Goal: Task Accomplishment & Management: Manage account settings

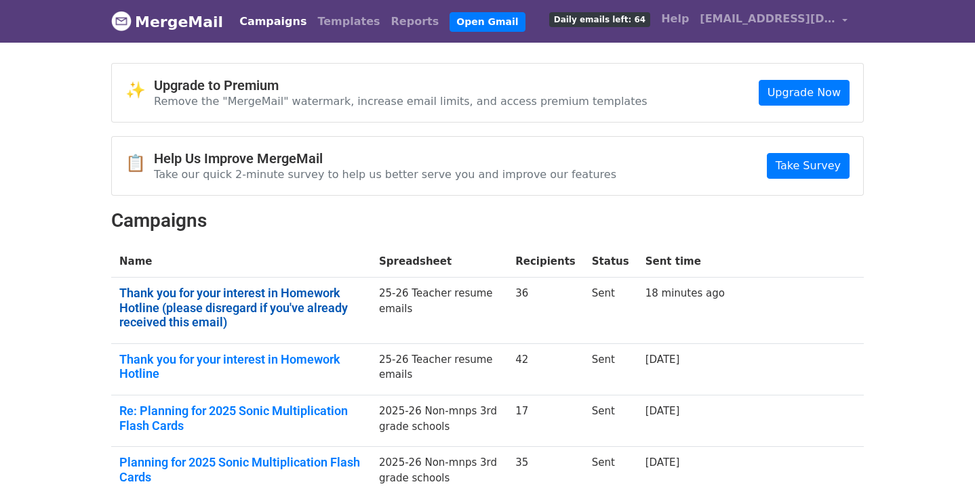
click at [316, 296] on link "Thank you for your interest in Homework Hotline (please disregard if you've alr…" at bounding box center [240, 308] width 243 height 44
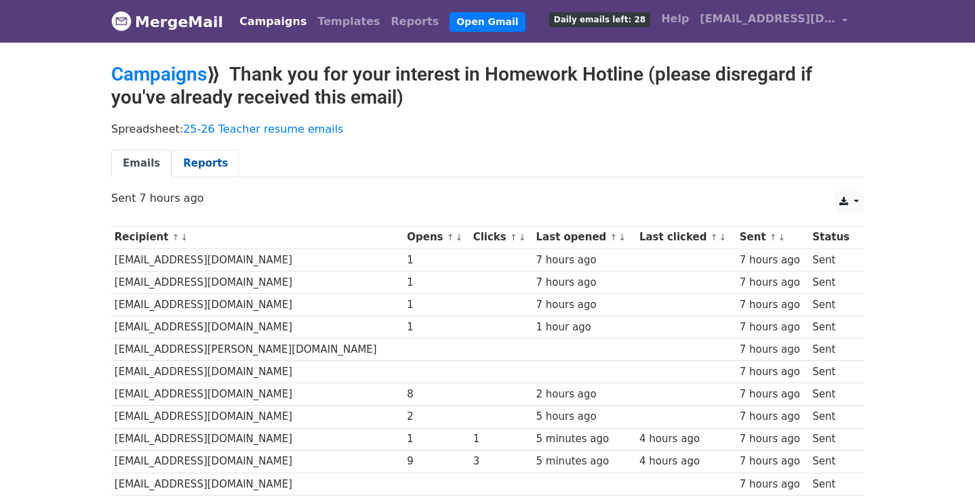
click at [197, 163] on link "Reports" at bounding box center [205, 164] width 68 height 28
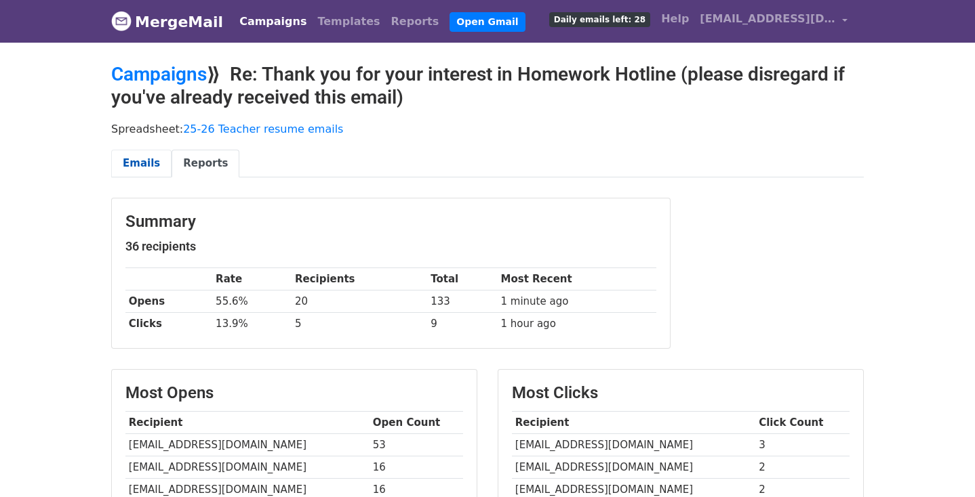
click at [147, 159] on link "Emails" at bounding box center [141, 164] width 60 height 28
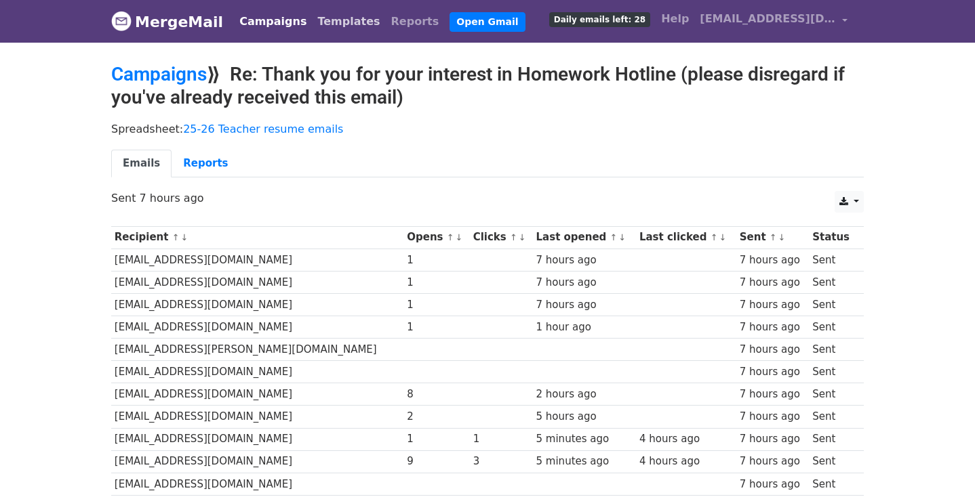
click at [312, 26] on link "Templates" at bounding box center [348, 21] width 73 height 27
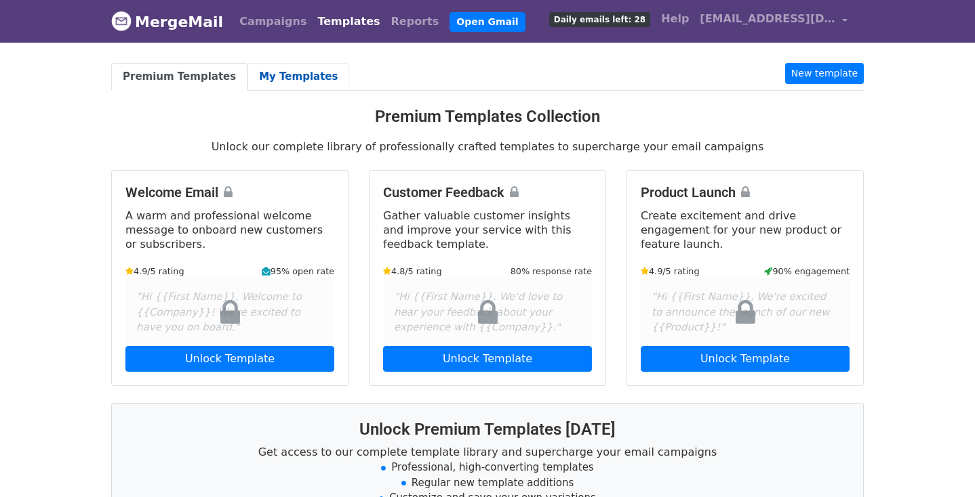
click at [268, 70] on link "My Templates" at bounding box center [298, 77] width 102 height 28
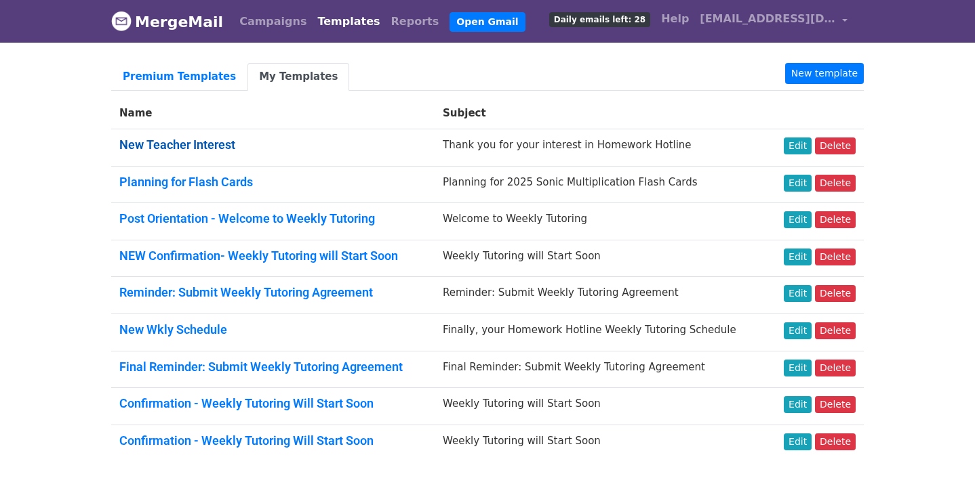
click at [209, 144] on link "New Teacher Interest" at bounding box center [177, 145] width 116 height 14
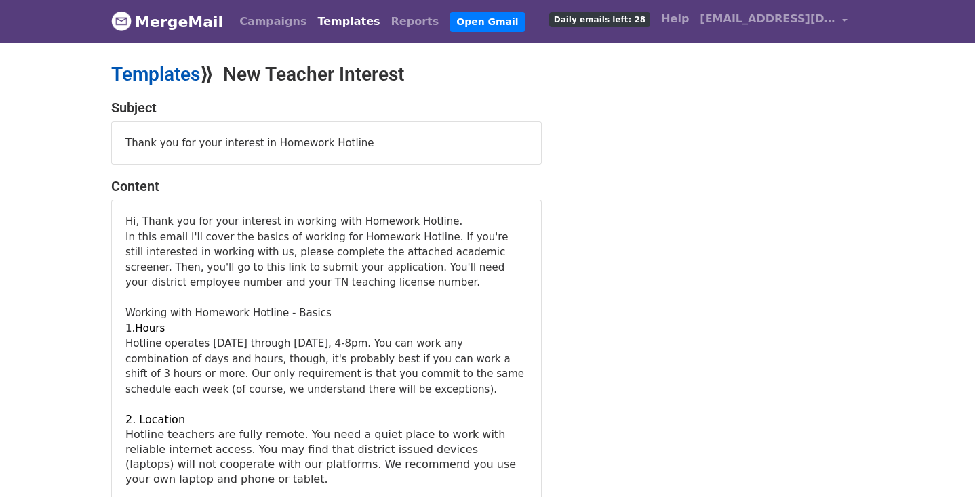
click at [139, 78] on link "Templates" at bounding box center [155, 74] width 89 height 22
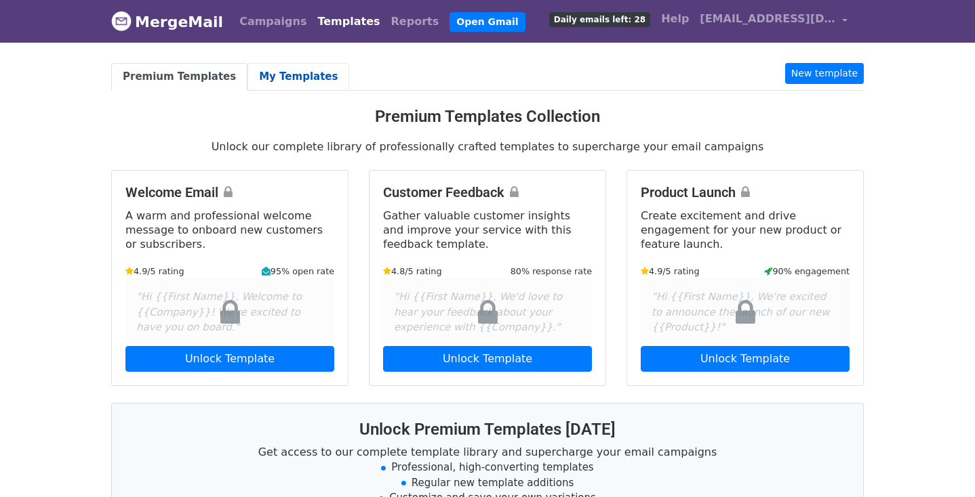
click at [273, 79] on link "My Templates" at bounding box center [298, 77] width 102 height 28
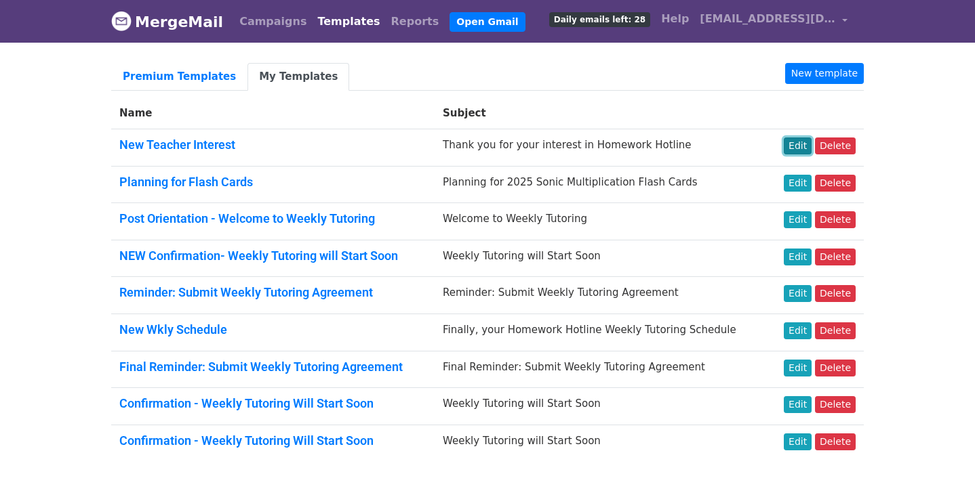
click at [793, 146] on link "Edit" at bounding box center [797, 146] width 28 height 17
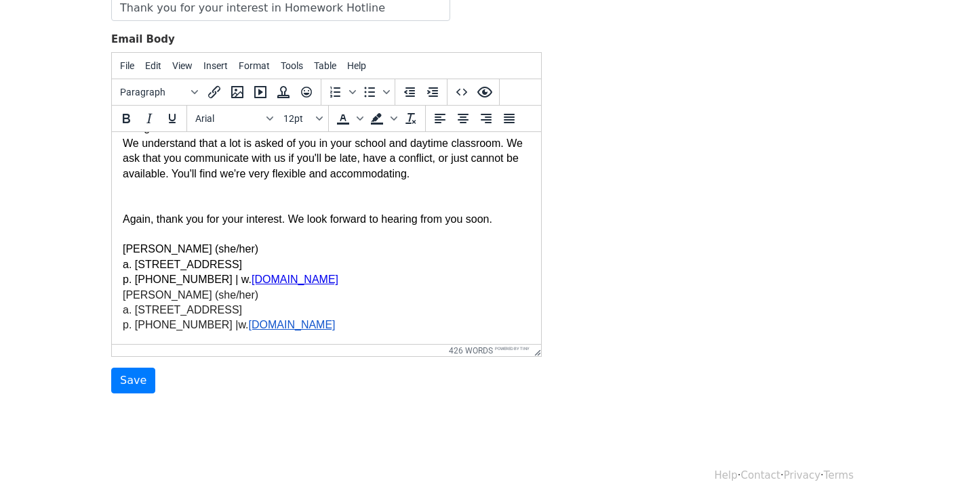
scroll to position [714, 0]
drag, startPoint x: 333, startPoint y: 325, endPoint x: 129, endPoint y: 301, distance: 204.8
click at [129, 301] on div "Maegen Hughes (she/her) a. 4805 Park Avenue | Nashville, TN 37209 p. 615-298-66…" at bounding box center [326, 310] width 407 height 45
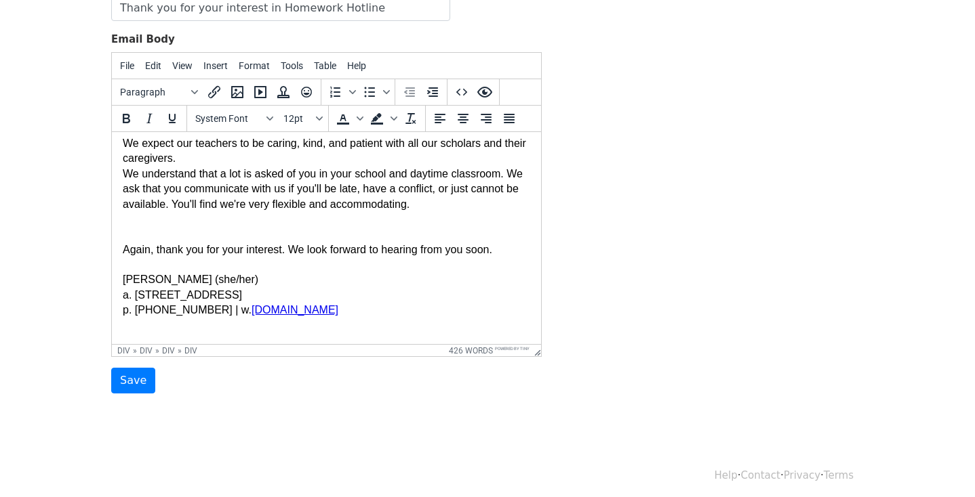
scroll to position [684, 0]
click at [124, 375] on input "Save" at bounding box center [133, 381] width 44 height 26
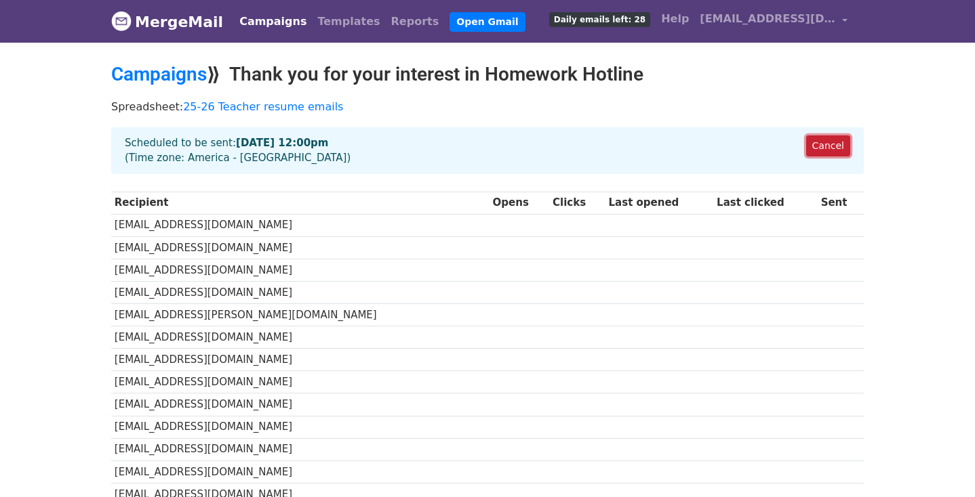
click at [823, 145] on link "Cancel" at bounding box center [828, 146] width 44 height 21
